Goal: Information Seeking & Learning: Learn about a topic

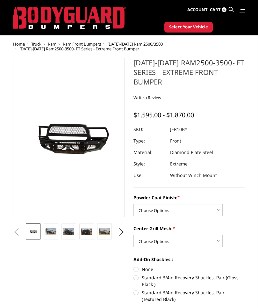
scroll to position [11, 0]
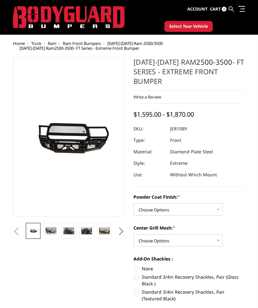
click at [55, 227] on img at bounding box center [51, 230] width 11 height 7
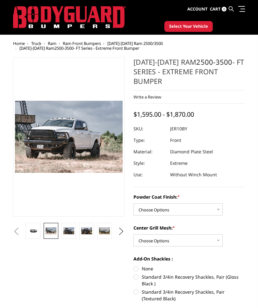
click at [70, 228] on img at bounding box center [68, 230] width 11 height 7
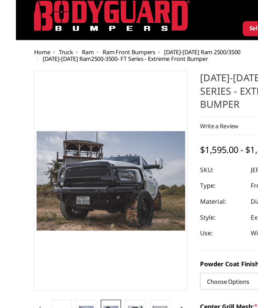
scroll to position [0, 0]
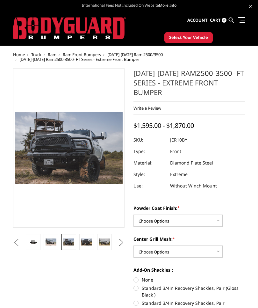
click at [21, 240] on button "Previous" at bounding box center [16, 243] width 10 height 10
click at [16, 242] on button "Previous" at bounding box center [16, 243] width 10 height 10
click at [21, 242] on button "Previous" at bounding box center [16, 243] width 10 height 10
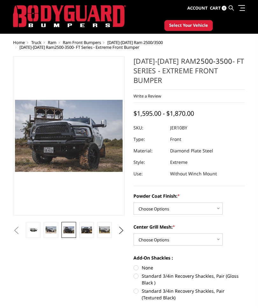
click at [52, 229] on img at bounding box center [51, 230] width 11 height 7
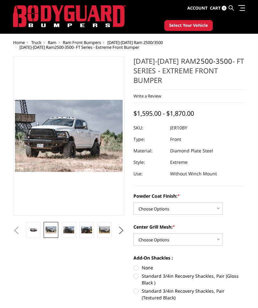
click at [21, 230] on button "Previous" at bounding box center [16, 231] width 10 height 10
click at [124, 230] on button "Next" at bounding box center [122, 231] width 10 height 10
click at [121, 233] on button "Next" at bounding box center [122, 231] width 10 height 10
click at [108, 227] on img at bounding box center [104, 229] width 11 height 7
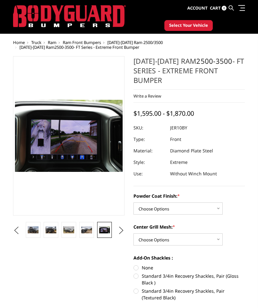
click at [88, 230] on img at bounding box center [86, 229] width 11 height 7
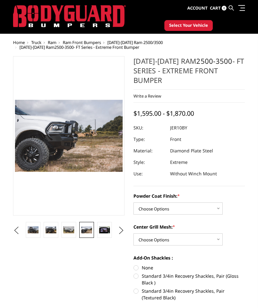
click at [109, 232] on img at bounding box center [104, 229] width 11 height 7
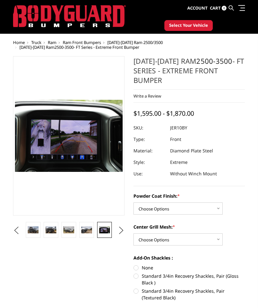
click at [70, 228] on img at bounding box center [68, 229] width 11 height 7
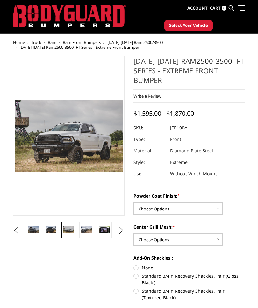
click at [121, 231] on button "Next" at bounding box center [122, 231] width 10 height 10
click at [119, 230] on button "Next" at bounding box center [122, 231] width 10 height 10
click at [123, 232] on button "Next" at bounding box center [122, 231] width 10 height 10
click at [109, 229] on img at bounding box center [104, 229] width 11 height 7
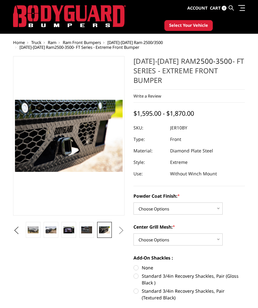
click at [18, 230] on button "Previous" at bounding box center [16, 231] width 10 height 10
click at [19, 231] on button "Previous" at bounding box center [16, 231] width 10 height 10
click at [18, 230] on button "Previous" at bounding box center [16, 231] width 10 height 10
click at [19, 232] on button "Previous" at bounding box center [16, 231] width 10 height 10
click at [21, 228] on button "Previous" at bounding box center [16, 231] width 10 height 10
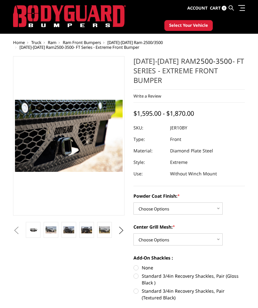
click at [21, 230] on button "Previous" at bounding box center [16, 231] width 10 height 10
click at [21, 233] on button "Previous" at bounding box center [16, 231] width 10 height 10
click at [21, 231] on button "Previous" at bounding box center [16, 231] width 10 height 10
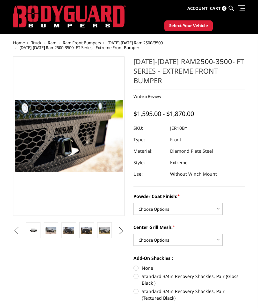
click at [52, 232] on img at bounding box center [51, 230] width 11 height 7
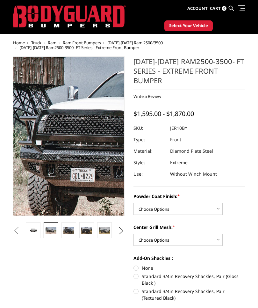
click at [23, 134] on img at bounding box center [191, 138] width 408 height 272
